Goal: Complete application form

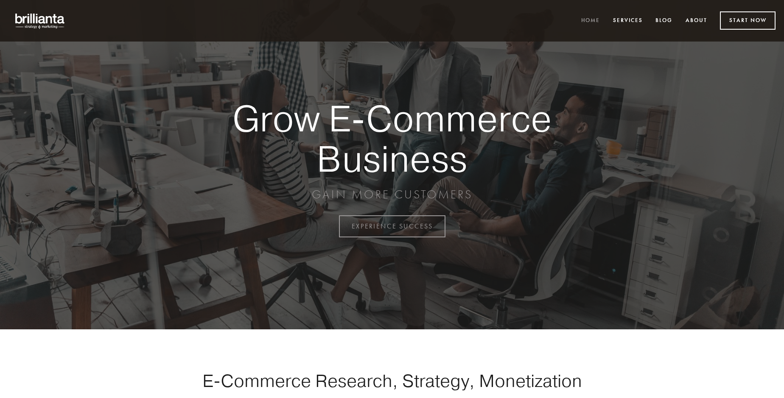
scroll to position [2224, 0]
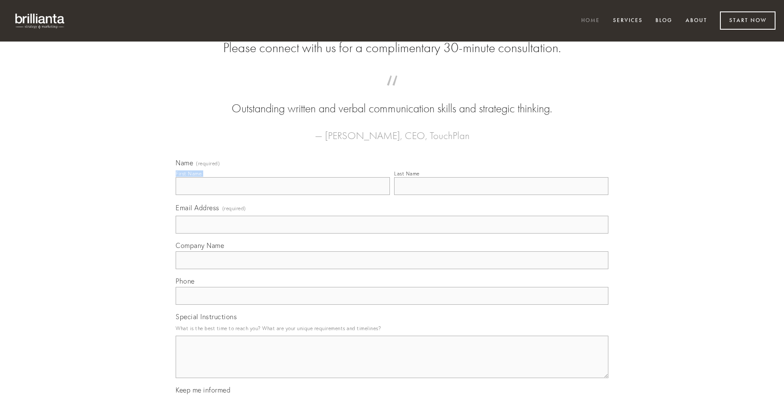
type input "[PERSON_NAME]"
click at [501, 195] on input "Last Name" at bounding box center [501, 186] width 214 height 18
type input "[PERSON_NAME]"
click at [392, 234] on input "Email Address (required)" at bounding box center [392, 225] width 433 height 18
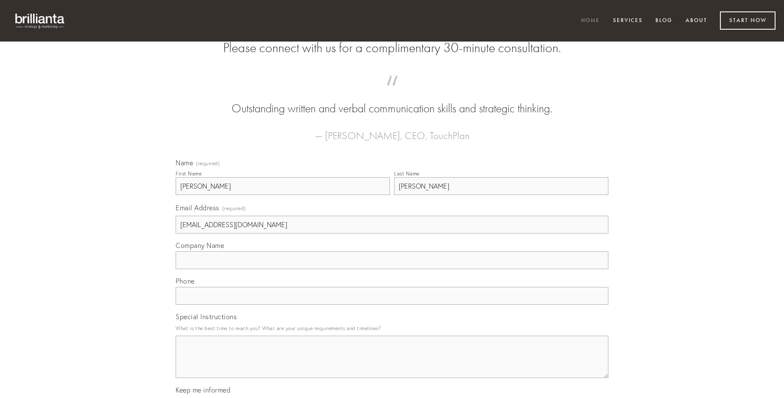
type input "[EMAIL_ADDRESS][DOMAIN_NAME]"
click at [392, 269] on input "Company Name" at bounding box center [392, 261] width 433 height 18
type input "tremo"
click at [392, 305] on input "text" at bounding box center [392, 296] width 433 height 18
click at [392, 365] on textarea "Special Instructions" at bounding box center [392, 357] width 433 height 42
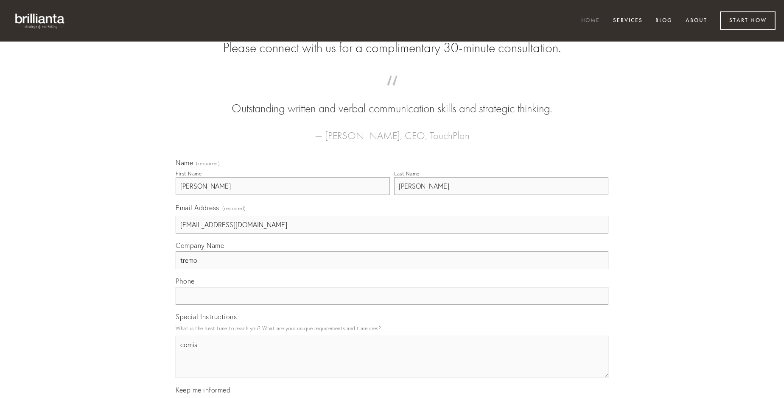
type textarea "comis"
